Goal: Feedback & Contribution: Submit feedback/report problem

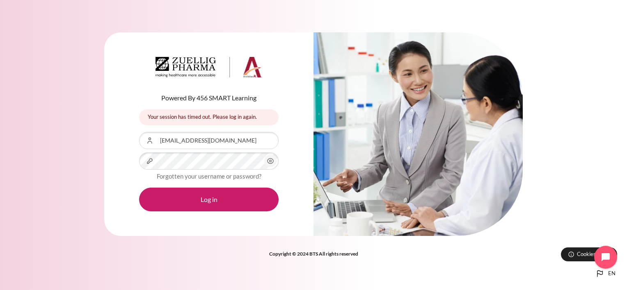
click at [145, 82] on div "Powered By 456 SMART Learning" at bounding box center [208, 80] width 139 height 46
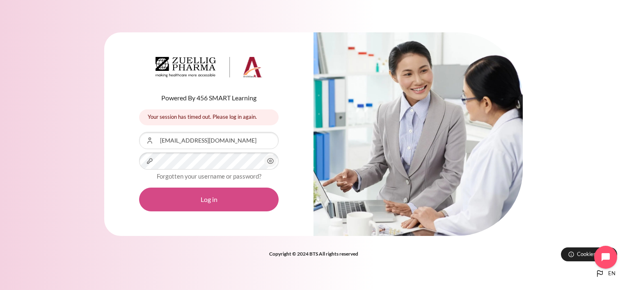
click at [195, 199] on button "Log in" at bounding box center [208, 200] width 139 height 24
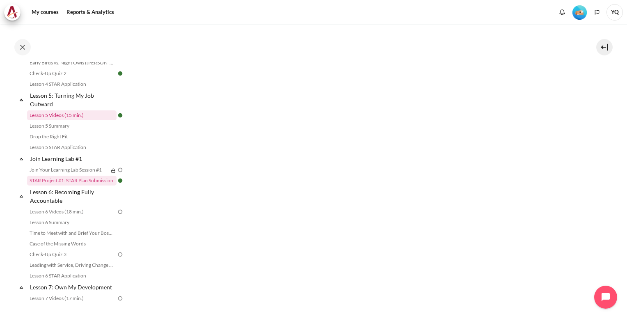
scroll to position [336, 0]
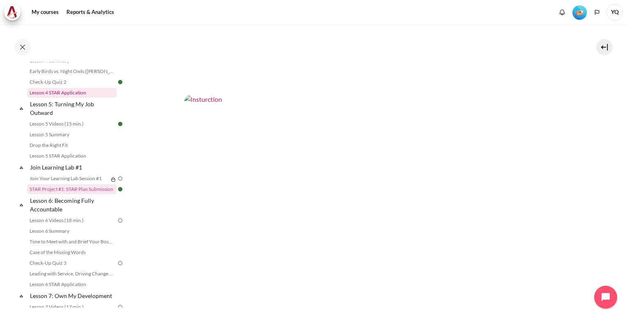
click at [65, 98] on link "Lesson 4 STAR Application" at bounding box center [71, 93] width 89 height 10
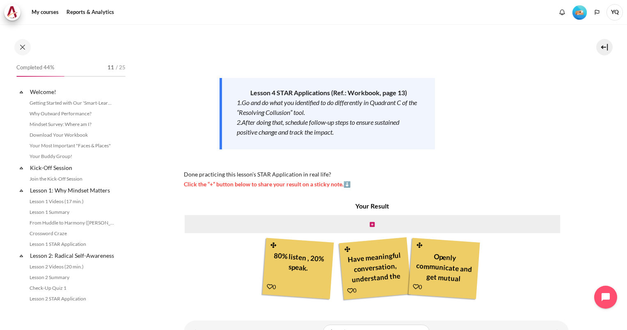
scroll to position [262, 0]
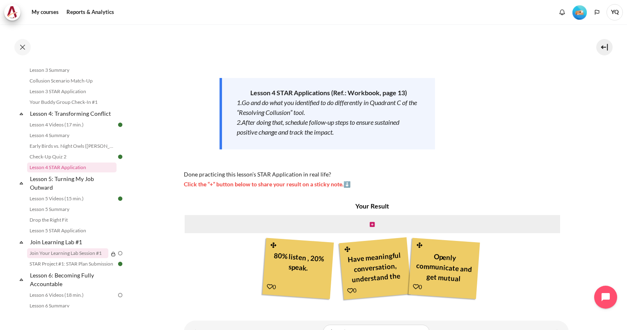
click at [75, 258] on link "Join Your Learning Lab Session #1" at bounding box center [67, 253] width 81 height 10
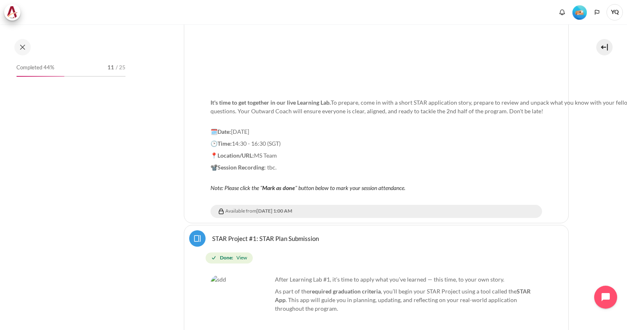
scroll to position [347, 0]
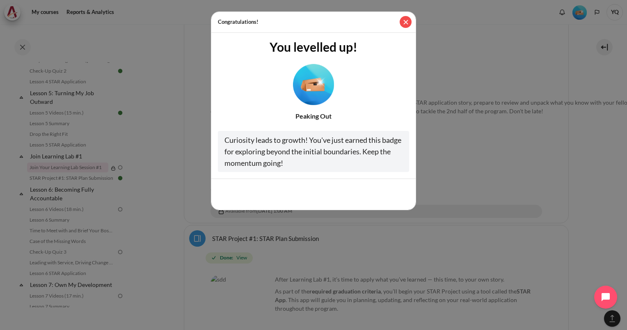
click at [410, 20] on button "Close" at bounding box center [406, 22] width 12 height 12
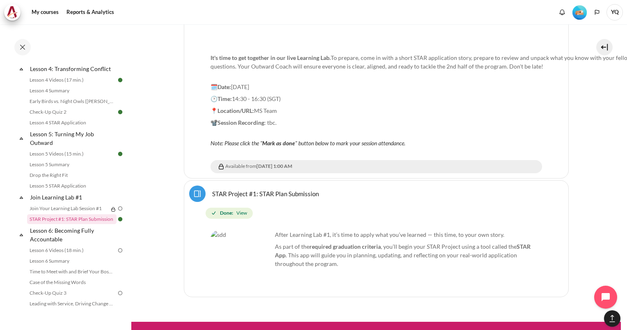
scroll to position [265, 0]
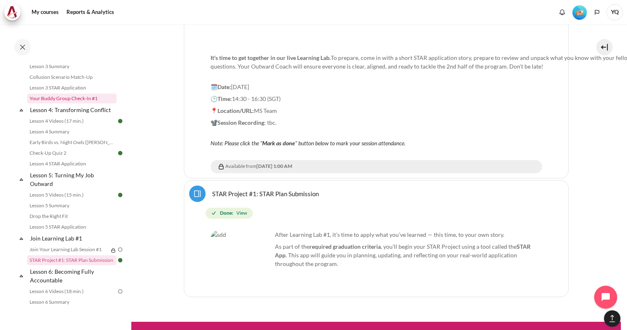
click at [74, 103] on link "Your Buddy Group Check-In #1" at bounding box center [71, 99] width 89 height 10
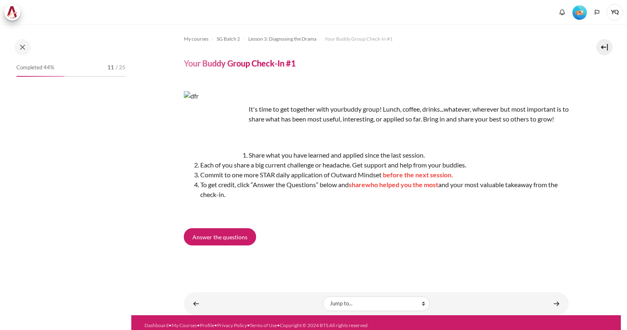
scroll to position [197, 0]
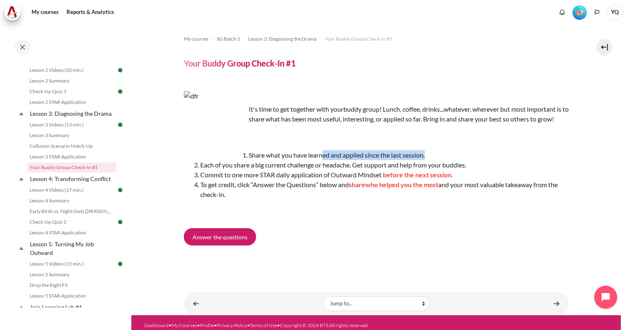
drag, startPoint x: 277, startPoint y: 165, endPoint x: 392, endPoint y: 164, distance: 114.5
click at [392, 160] on li "Share what you have learned and applied since the last session." at bounding box center [384, 155] width 368 height 10
click at [373, 160] on li "Share what you have learned and applied since the last session." at bounding box center [384, 155] width 368 height 10
click at [304, 160] on li "Share what you have learned and applied since the last session." at bounding box center [384, 155] width 368 height 10
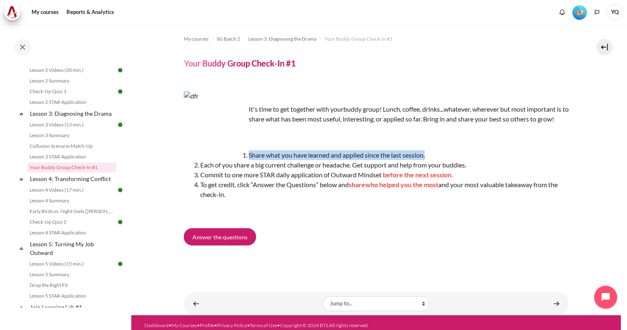
drag, startPoint x: 201, startPoint y: 165, endPoint x: 392, endPoint y: 169, distance: 190.4
click at [392, 160] on li "Share what you have learned and applied since the last session." at bounding box center [384, 155] width 368 height 10
drag, startPoint x: 392, startPoint y: 169, endPoint x: 387, endPoint y: 170, distance: 5.1
click at [392, 160] on li "Share what you have learned and applied since the last session." at bounding box center [384, 155] width 368 height 10
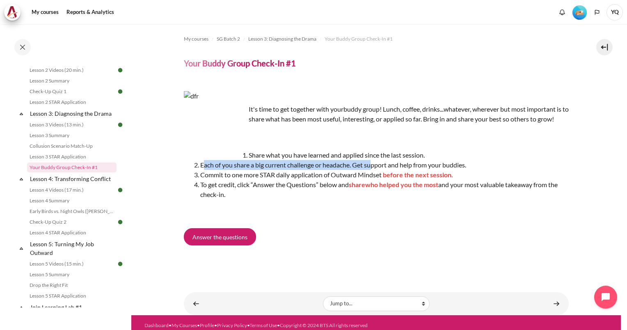
drag, startPoint x: 203, startPoint y: 175, endPoint x: 382, endPoint y: 178, distance: 179.3
click at [382, 169] on span "Each of you share a big current challenge or headache. Get support and help fro…" at bounding box center [333, 165] width 266 height 8
click at [368, 169] on span "Each of you share a big current challenge or headache. Get support and help fro…" at bounding box center [333, 165] width 266 height 8
drag, startPoint x: 274, startPoint y: 176, endPoint x: 366, endPoint y: 175, distance: 91.9
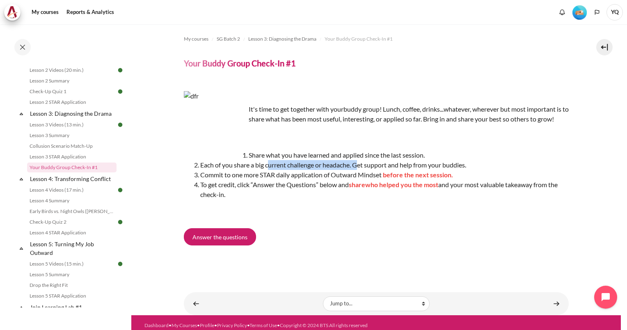
click at [366, 169] on span "Each of you share a big current challenge or headache. Get support and help fro…" at bounding box center [333, 165] width 266 height 8
drag, startPoint x: 366, startPoint y: 175, endPoint x: 380, endPoint y: 178, distance: 14.0
click at [380, 170] on li "Each of you share a big current challenge or headache. Get support and help fro…" at bounding box center [384, 165] width 368 height 10
drag, startPoint x: 222, startPoint y: 184, endPoint x: 345, endPoint y: 188, distance: 123.2
click at [345, 180] on li "Commit to one more STAR daily application of Outward Mindset before the next se…" at bounding box center [384, 175] width 368 height 10
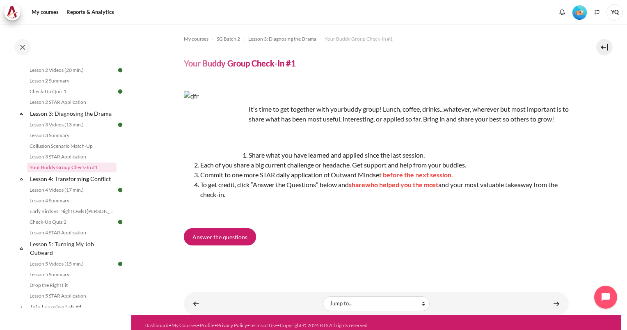
drag, startPoint x: 345, startPoint y: 188, endPoint x: 286, endPoint y: 192, distance: 59.2
click at [286, 192] on li "To get credit, click “Answer the Questions” below and share who helped you the …" at bounding box center [384, 190] width 368 height 20
drag, startPoint x: 259, startPoint y: 185, endPoint x: 331, endPoint y: 185, distance: 72.2
click at [331, 180] on li "Commit to one more STAR daily application of Outward Mindset before the next se…" at bounding box center [384, 175] width 368 height 10
drag, startPoint x: 331, startPoint y: 185, endPoint x: 319, endPoint y: 187, distance: 12.8
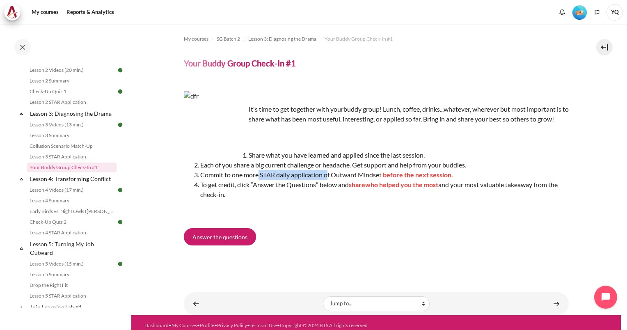
click at [319, 180] on li "Commit to one more STAR daily application of Outward Mindset before the next se…" at bounding box center [384, 175] width 368 height 10
click at [292, 180] on li "Commit to one more STAR daily application of Outward Mindset before the next se…" at bounding box center [384, 175] width 368 height 10
click at [281, 180] on li "Commit to one more STAR daily application of Outward Mindset before the next se…" at bounding box center [384, 175] width 368 height 10
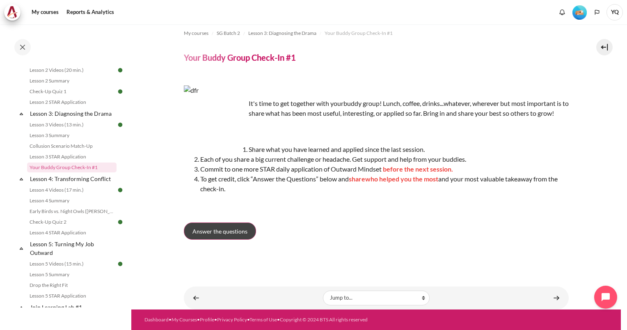
click at [235, 226] on link "Answer the questions" at bounding box center [220, 230] width 72 height 17
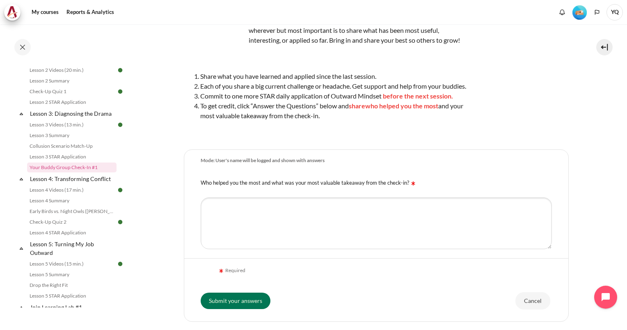
scroll to position [161, 0]
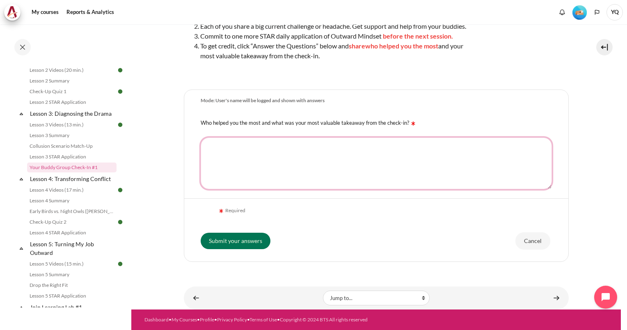
click at [266, 163] on textarea "Who helped you the most and what was your most valuable takeaway from the check…" at bounding box center [376, 163] width 351 height 52
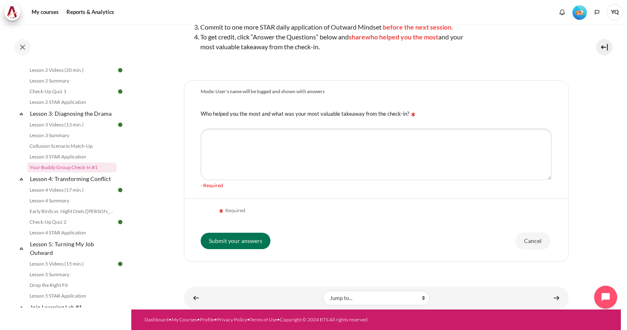
click at [230, 208] on form "Mode: User's name will be logged and shown with answers Who helped you the most…" at bounding box center [376, 170] width 385 height 181
click at [236, 160] on textarea "Who helped you the most and what was your most valuable takeaway from the check…" at bounding box center [376, 154] width 351 height 52
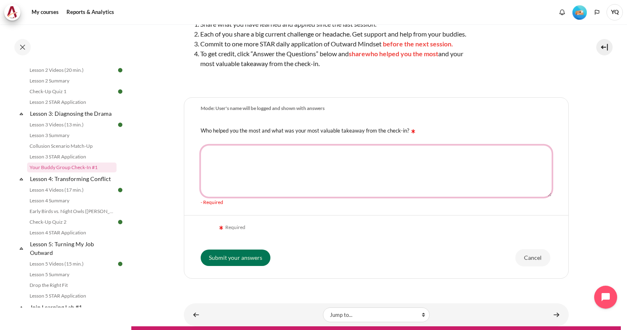
scroll to position [120, 0]
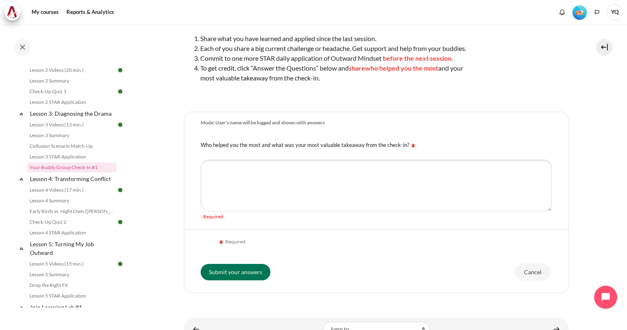
click at [256, 126] on div "Mode: User's name will be logged and shown with answers" at bounding box center [263, 122] width 124 height 7
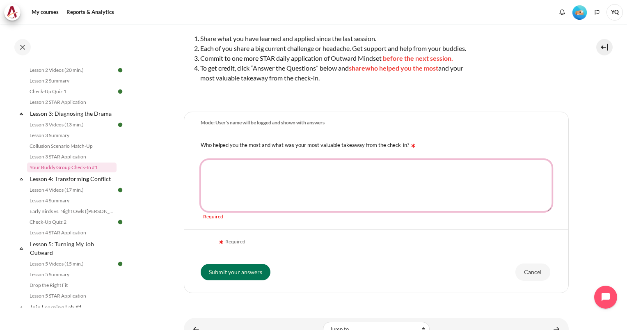
click at [322, 194] on textarea "Who helped you the most and what was your most valuable takeaway from the check…" at bounding box center [376, 186] width 351 height 52
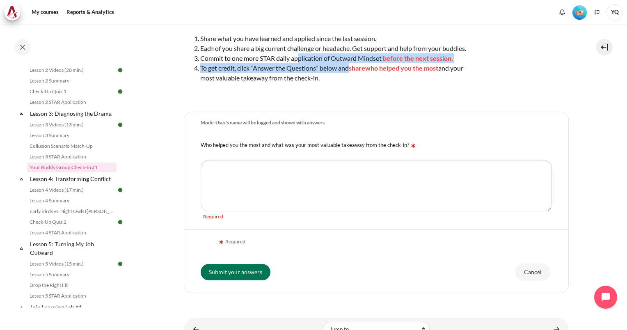
drag, startPoint x: 303, startPoint y: 81, endPoint x: 353, endPoint y: 82, distance: 49.6
click at [353, 82] on ol "Share what you have learned and applied since the last session. Each of you sha…" at bounding box center [327, 58] width 287 height 49
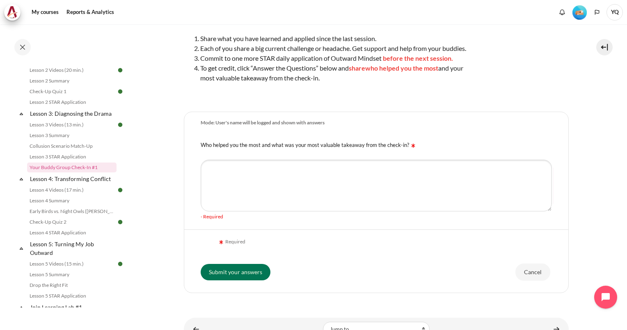
drag, startPoint x: 353, startPoint y: 82, endPoint x: 351, endPoint y: 97, distance: 14.9
click at [351, 83] on li "To get credit, click “Answer the Questions” below and share who helped you the …" at bounding box center [335, 73] width 271 height 20
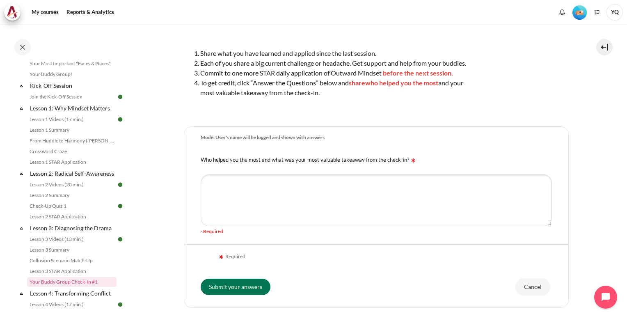
scroll to position [123, 0]
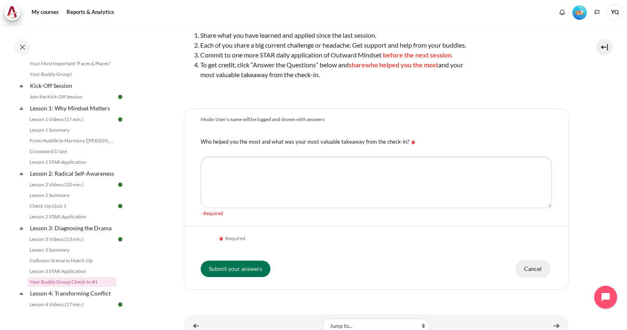
click at [529, 277] on input "Cancel" at bounding box center [532, 268] width 35 height 17
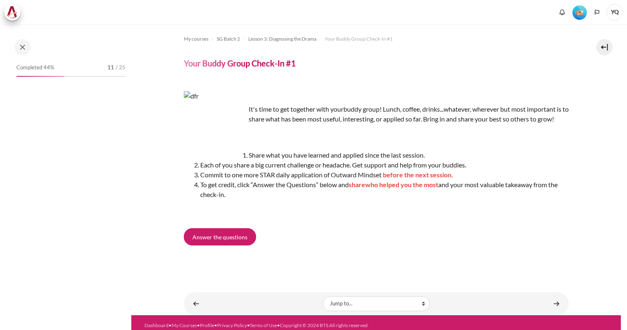
scroll to position [197, 0]
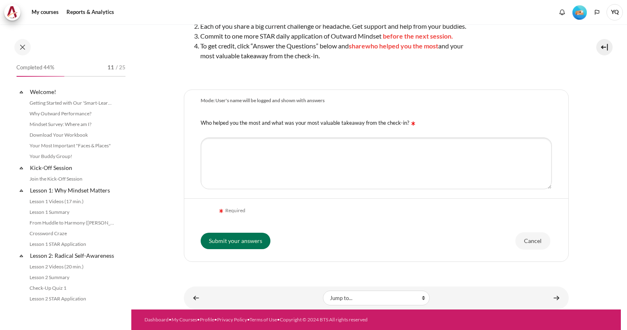
scroll to position [197, 0]
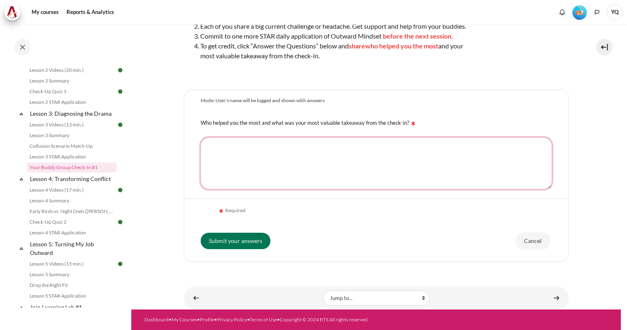
click at [335, 168] on textarea "Who helped you the most and what was your most valuable takeaway from the check…" at bounding box center [376, 163] width 351 height 52
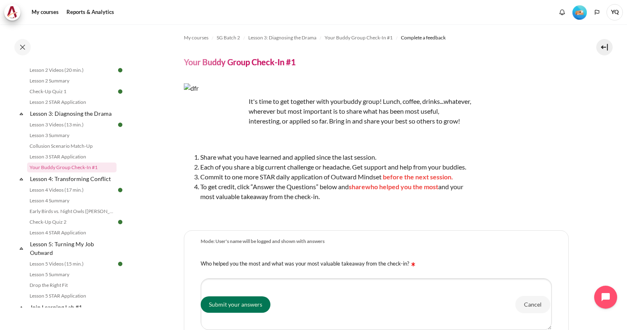
scroll to position [0, 0]
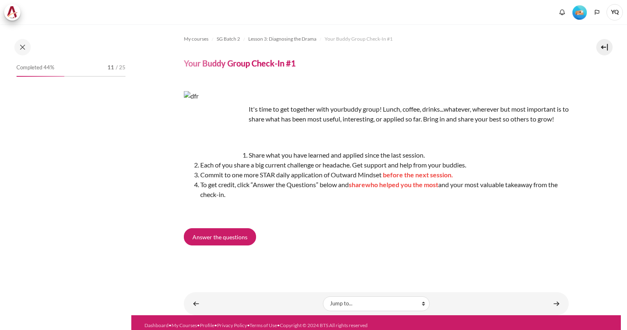
scroll to position [197, 0]
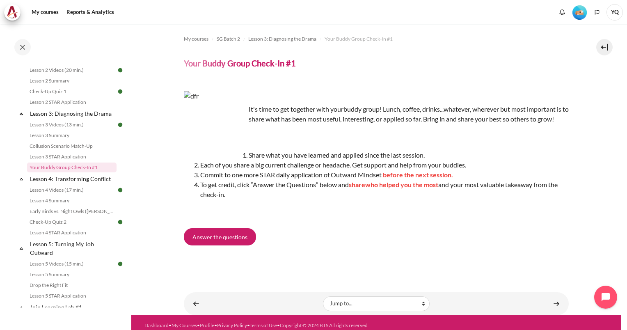
click at [323, 121] on p "It's time to get together with your buddy group! Lunch, coffee, drinks...whatev…" at bounding box center [376, 114] width 385 height 20
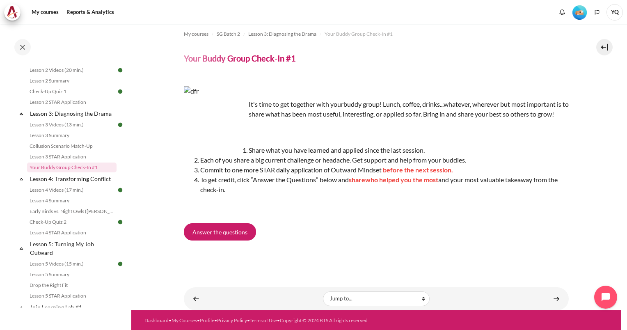
scroll to position [0, 0]
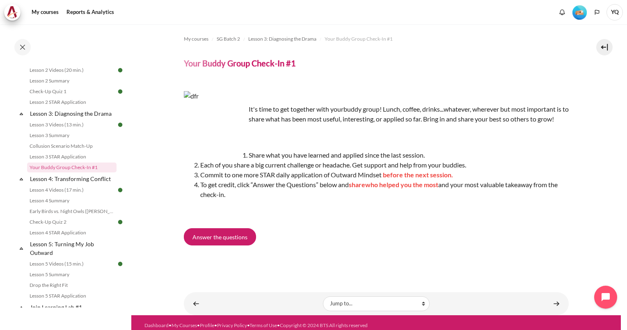
click at [446, 64] on header "Your Buddy Group Check-In #1" at bounding box center [376, 63] width 385 height 11
click at [450, 249] on div "Answer the questions" at bounding box center [376, 238] width 385 height 21
click at [444, 216] on div "It's time to get together with your buddy group! Lunch, coffee, drinks...whatev…" at bounding box center [376, 153] width 385 height 125
click at [367, 79] on div "My courses SG Batch 2 Lesson 3: Diagnosing the Drama Your Buddy Group Check-In …" at bounding box center [376, 152] width 385 height 256
click at [443, 98] on div "It's time to get together with your buddy group! Lunch, coffee, drinks...whatev…" at bounding box center [376, 153] width 385 height 125
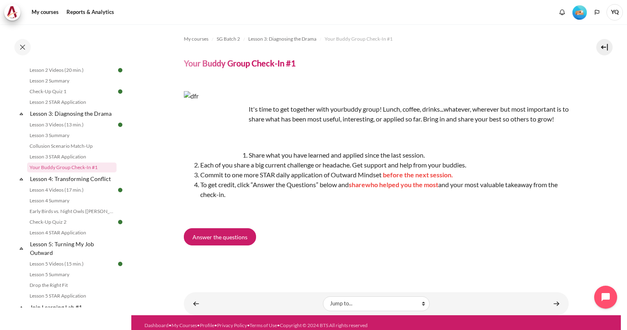
click at [379, 249] on div "Answer the questions" at bounding box center [376, 238] width 385 height 21
